Goal: Information Seeking & Learning: Find contact information

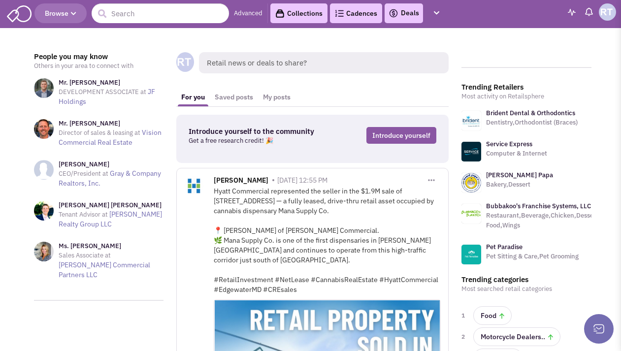
scroll to position [2, 0]
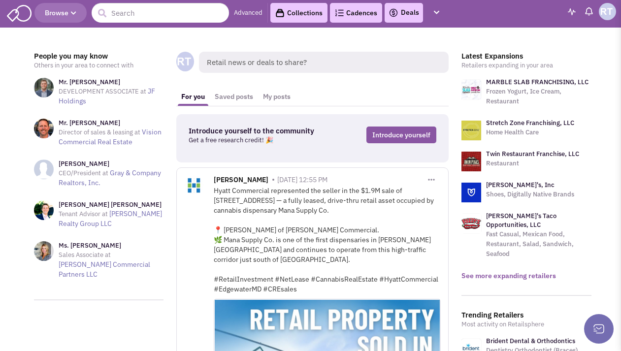
click at [513, 271] on link "See more expanding retailers" at bounding box center [508, 275] width 95 height 9
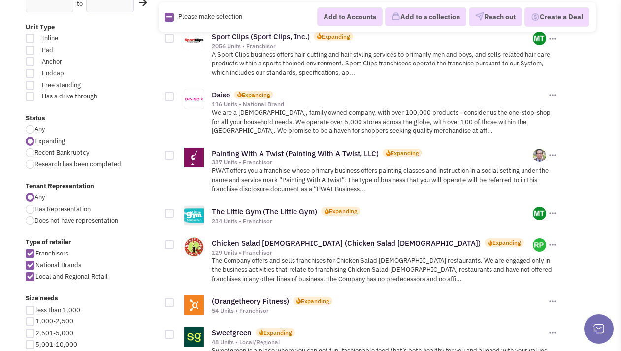
scroll to position [293, 0]
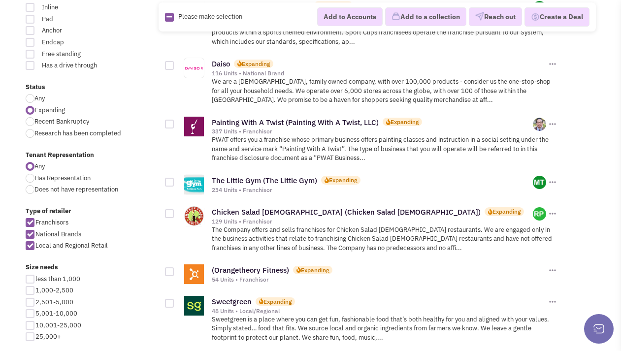
click at [29, 303] on div at bounding box center [30, 302] width 9 height 9
click at [35, 303] on input "2,501-5,000" at bounding box center [38, 303] width 6 height 6
checkbox input "true"
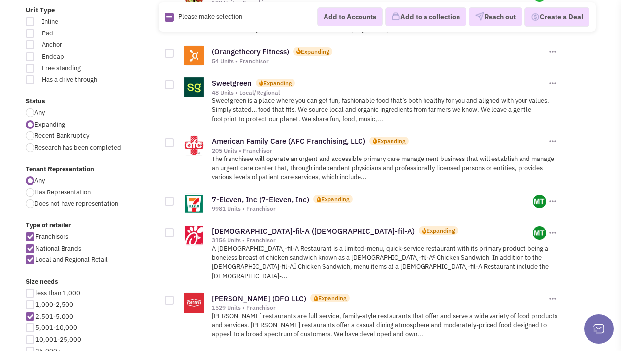
scroll to position [623, 0]
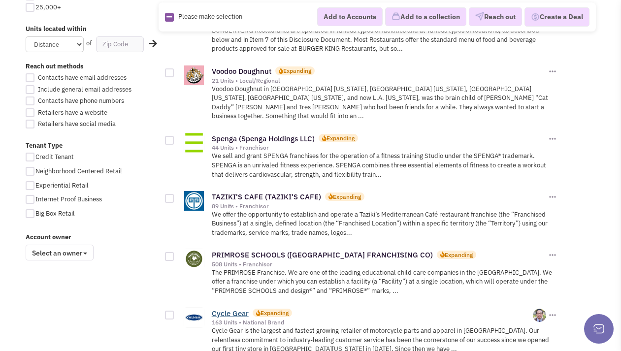
click at [240, 309] on link "Cycle Gear" at bounding box center [230, 313] width 37 height 9
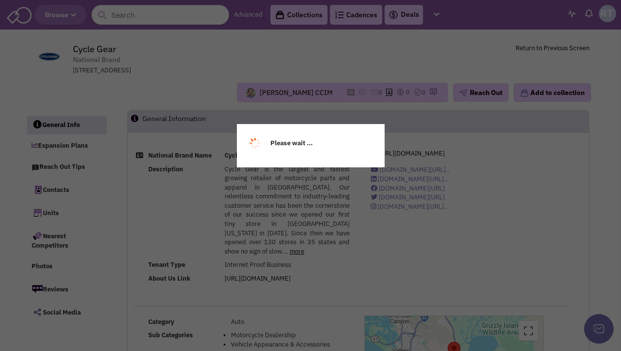
select select
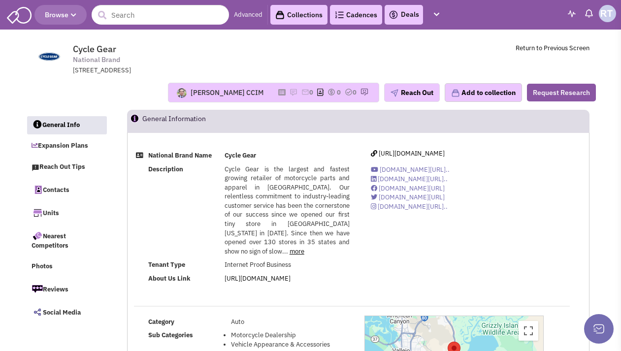
select select
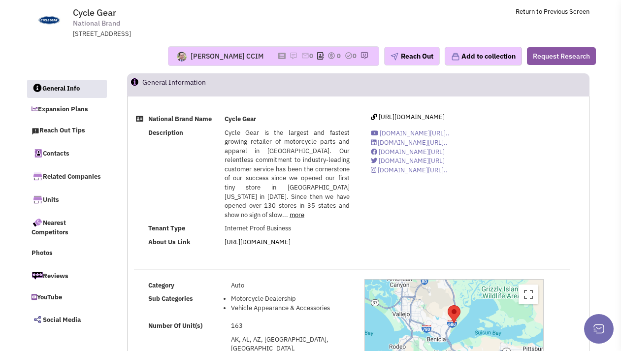
scroll to position [37, 0]
click at [75, 156] on link "Contacts" at bounding box center [67, 152] width 80 height 21
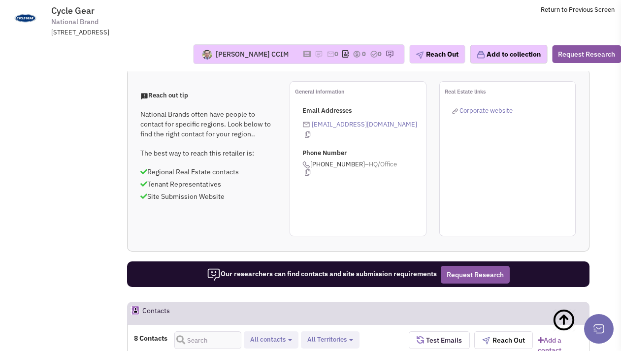
scroll to position [731, 0]
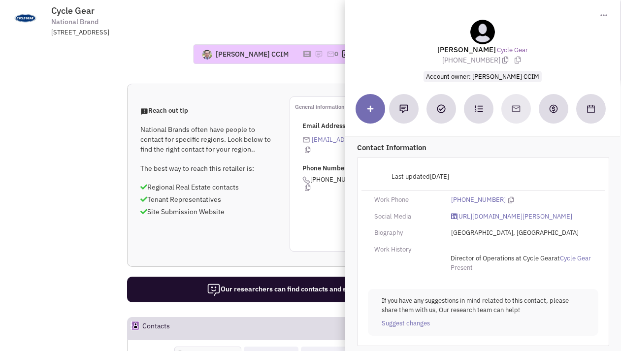
click at [483, 74] on span "Account owner: Ray Kang CCIM" at bounding box center [482, 76] width 118 height 11
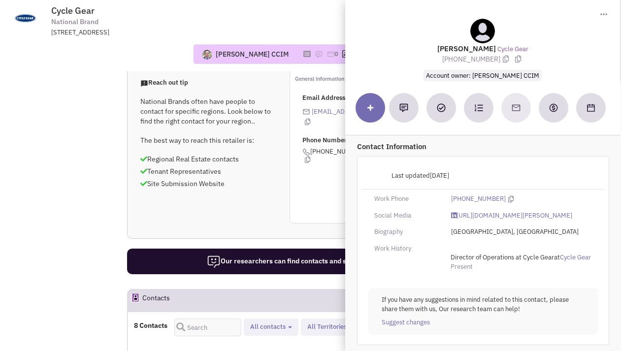
scroll to position [760, 0]
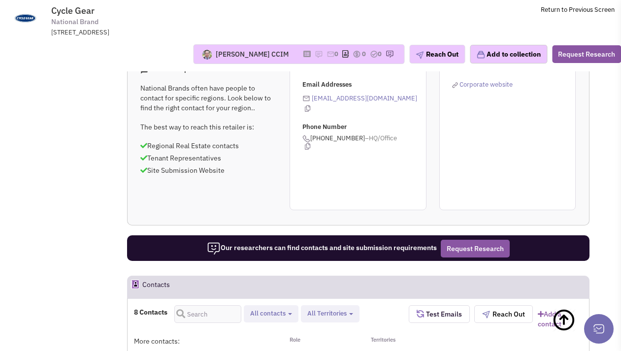
scroll to position [773, 0]
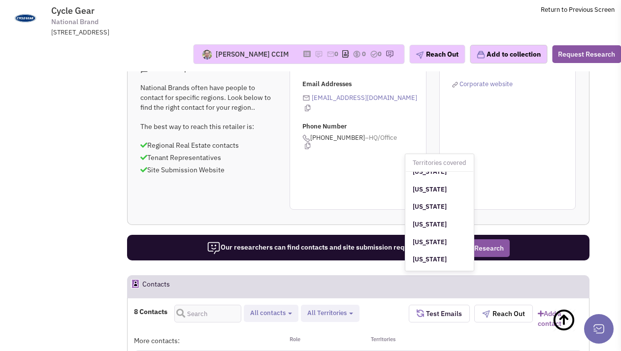
scroll to position [453, 0]
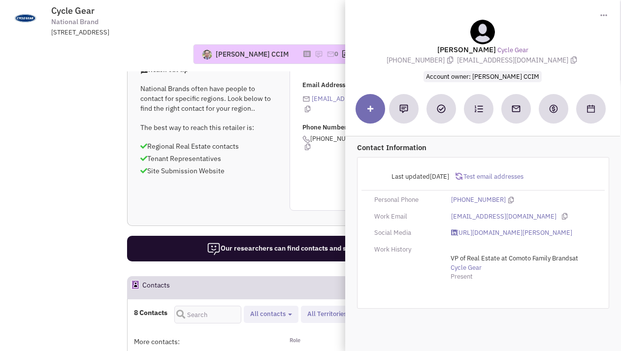
scroll to position [771, 0]
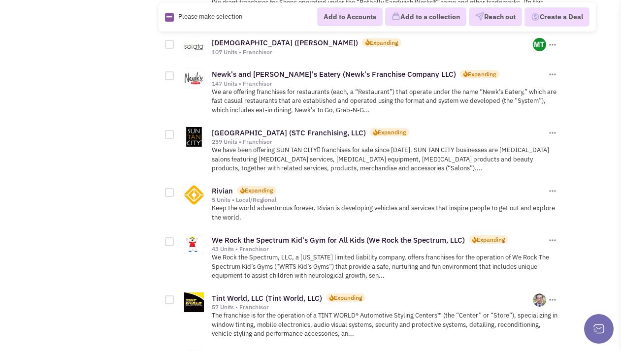
scroll to position [1100, 0]
click at [284, 128] on link "[GEOGRAPHIC_DATA] (STC Franchising, LLC)" at bounding box center [289, 132] width 154 height 9
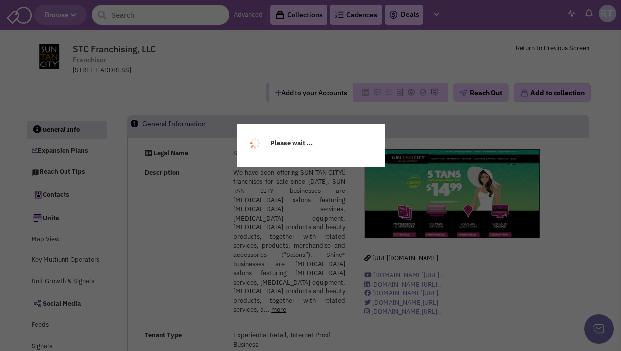
select select
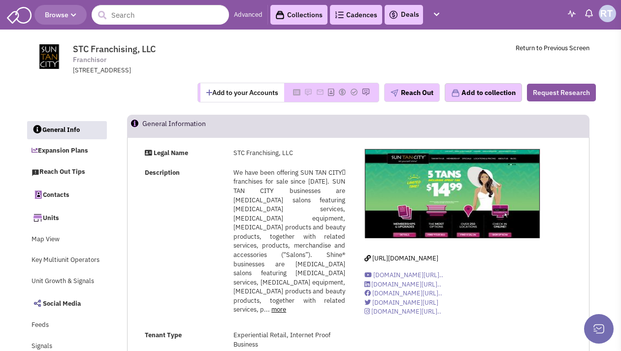
select select
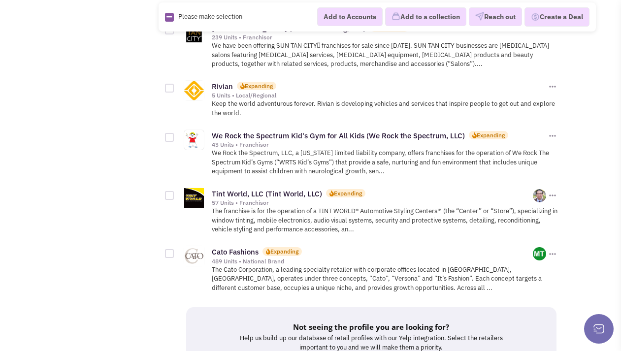
scroll to position [1222, 0]
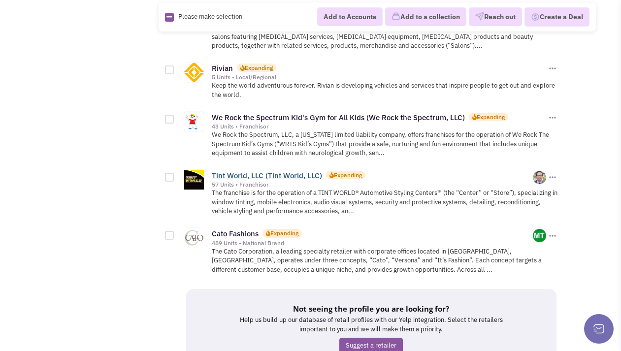
click at [256, 171] on link "Tint World, LLC (Tint World, LLC)" at bounding box center [267, 175] width 110 height 9
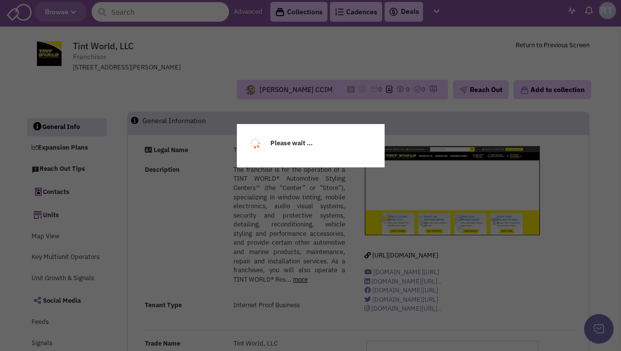
scroll to position [20, 0]
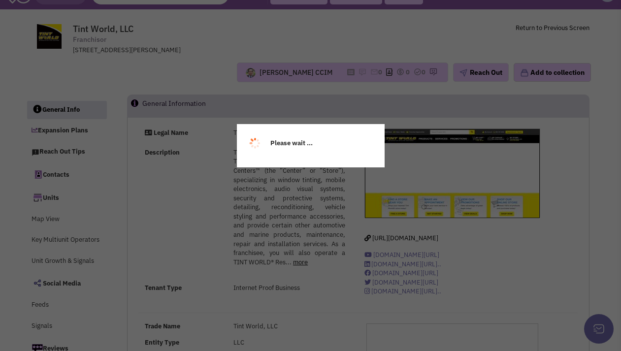
select select
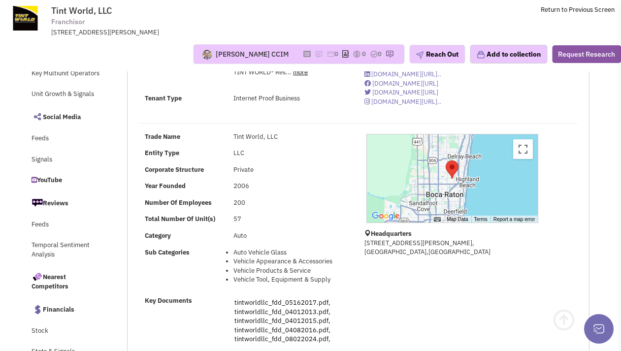
scroll to position [408, 0]
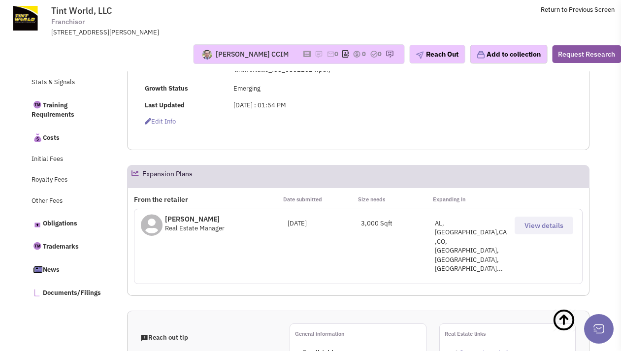
click at [189, 227] on span "Real Estate Manager" at bounding box center [195, 228] width 60 height 8
click at [188, 220] on p "Crystal Perez" at bounding box center [195, 219] width 60 height 10
click at [192, 215] on p "Crystal Perez" at bounding box center [195, 219] width 60 height 10
click at [150, 223] on icon at bounding box center [152, 225] width 22 height 22
click at [257, 223] on div "Crystal Perez Real Estate Manager" at bounding box center [214, 225] width 147 height 22
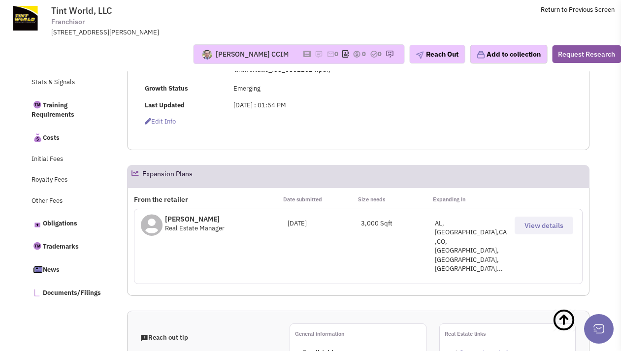
click at [327, 226] on div "August 02, 2024" at bounding box center [324, 223] width 73 height 9
click at [534, 223] on span "View details" at bounding box center [543, 225] width 39 height 9
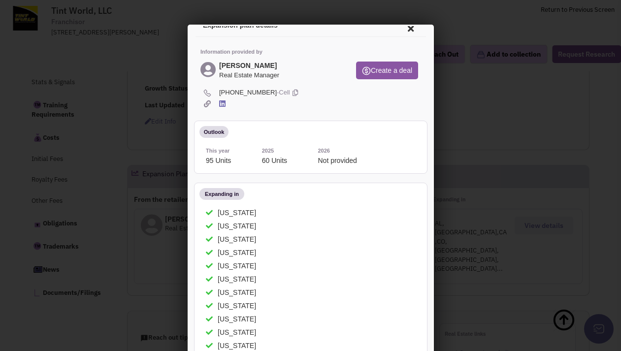
scroll to position [0, 0]
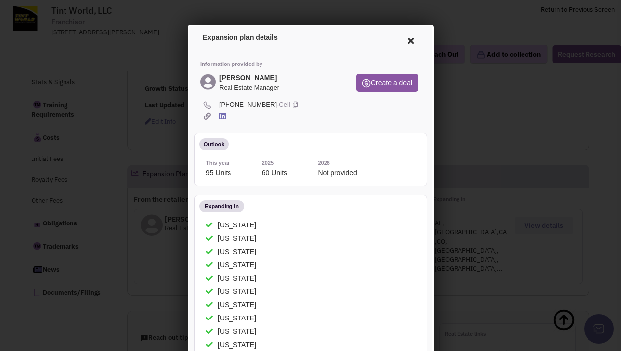
click at [405, 38] on icon at bounding box center [408, 40] width 21 height 24
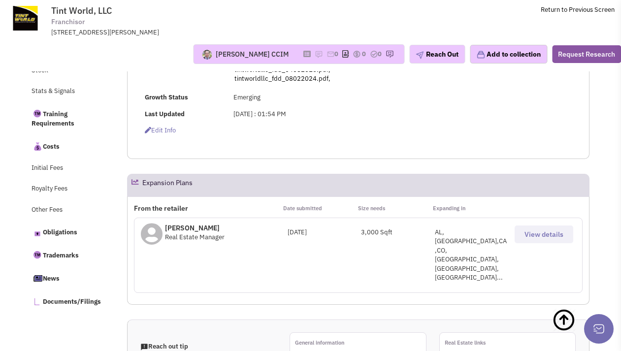
scroll to position [386, 0]
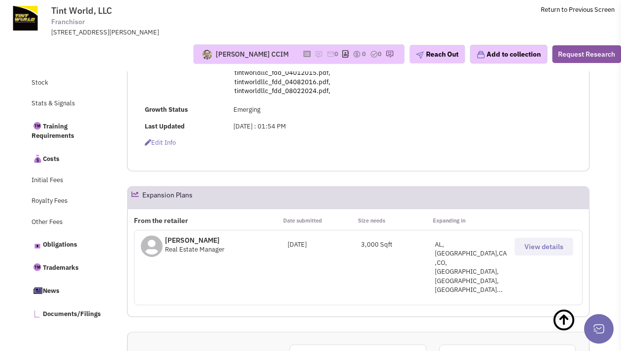
click at [163, 244] on div "Crystal Perez Real Estate Manager" at bounding box center [214, 246] width 147 height 22
click at [185, 237] on p "Crystal Perez" at bounding box center [195, 240] width 60 height 10
click at [530, 252] on button "View details" at bounding box center [543, 247] width 59 height 18
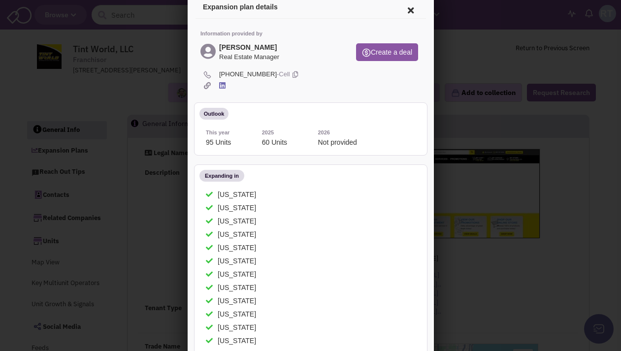
scroll to position [0, 0]
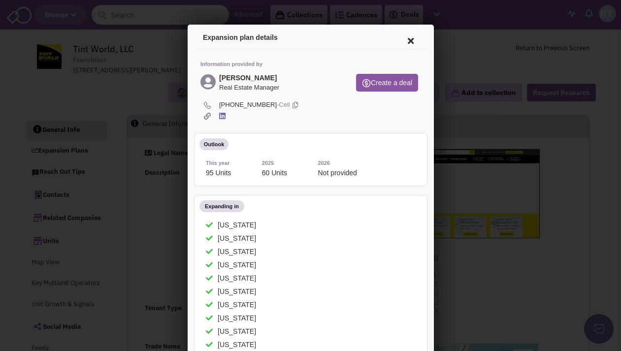
click at [410, 34] on icon at bounding box center [408, 40] width 21 height 24
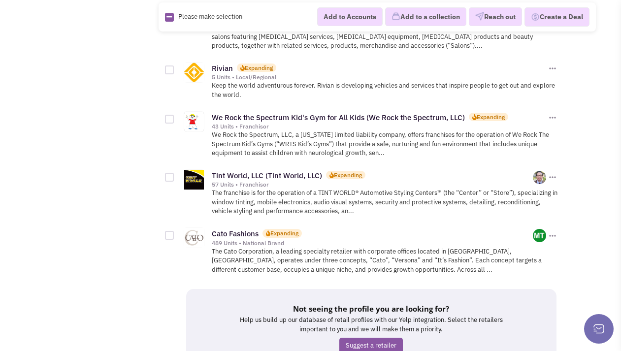
scroll to position [1285, 0]
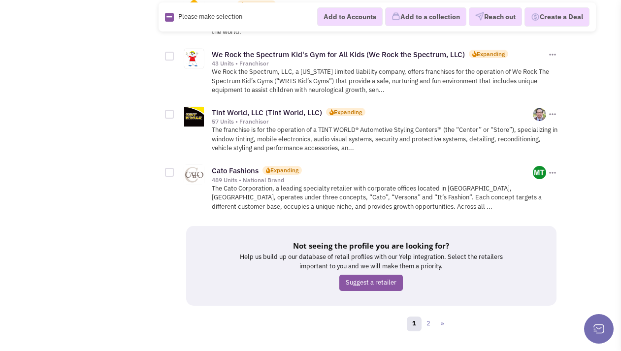
click at [244, 176] on div "489 Units • National Brand" at bounding box center [372, 180] width 321 height 8
click at [248, 166] on link "Cato Fashions" at bounding box center [235, 170] width 47 height 9
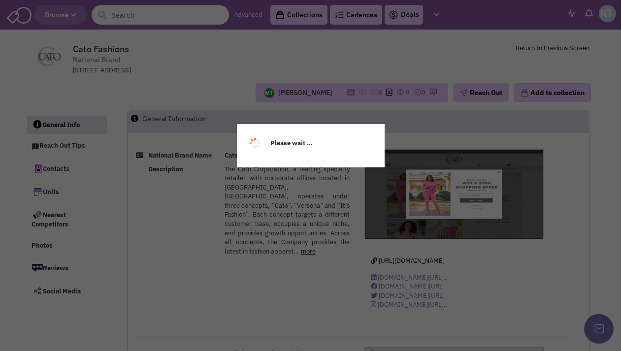
select select
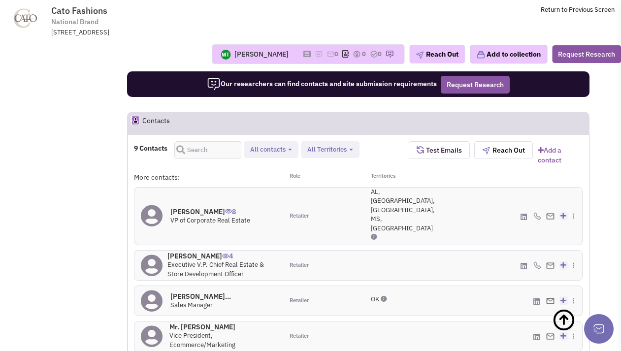
scroll to position [786, 0]
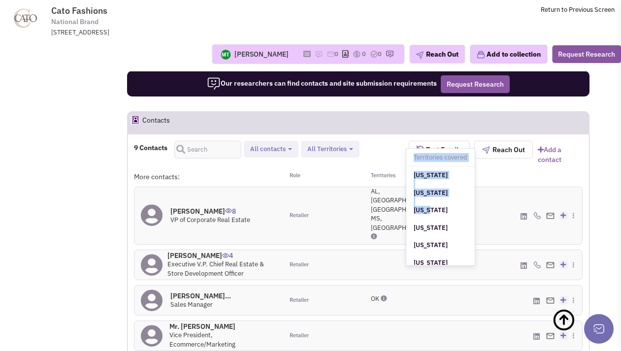
drag, startPoint x: 398, startPoint y: 204, endPoint x: 426, endPoint y: 209, distance: 28.6
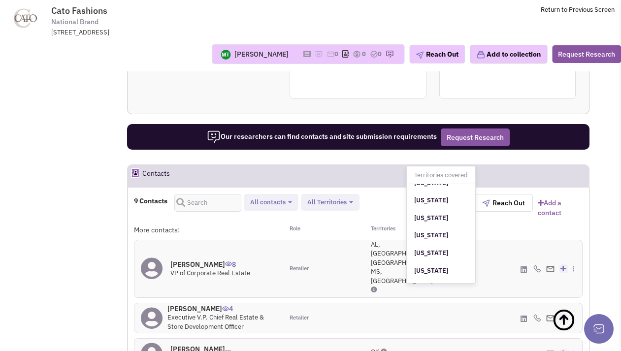
scroll to position [77, 0]
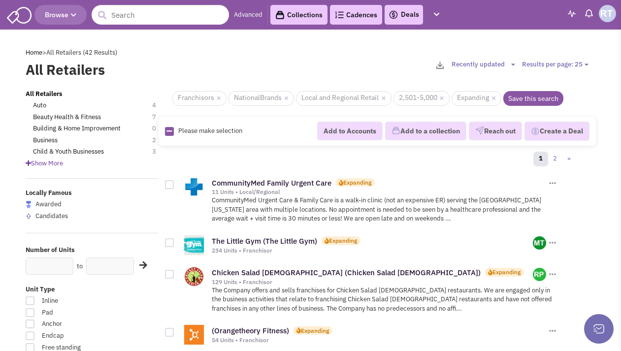
scroll to position [1285, 0]
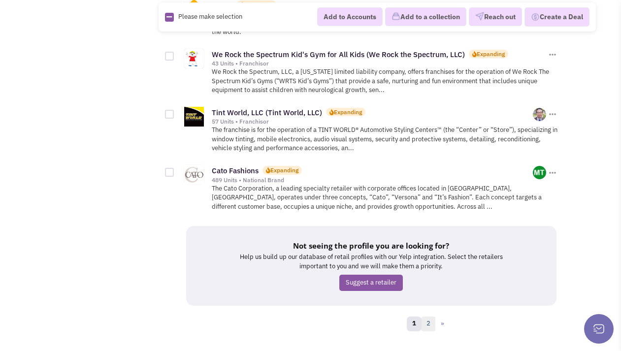
click at [427, 317] on link "2" at bounding box center [428, 324] width 15 height 15
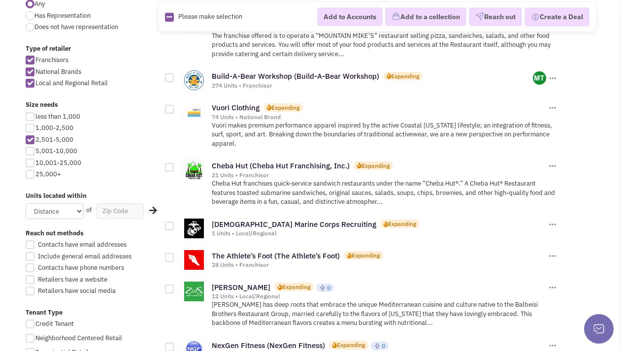
scroll to position [470, 0]
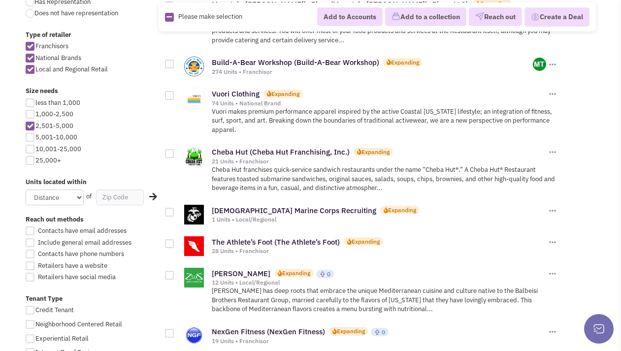
click at [137, 168] on div "Locally Famous Awarded Candidates Number of Units to Unit Type Inline Pad [GEOG…" at bounding box center [92, 66] width 133 height 695
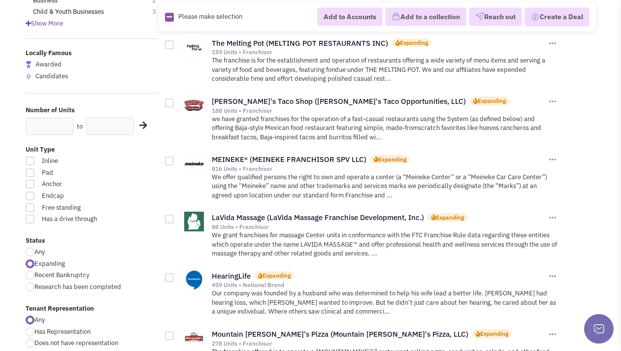
scroll to position [0, 0]
